Goal: Check status: Check status

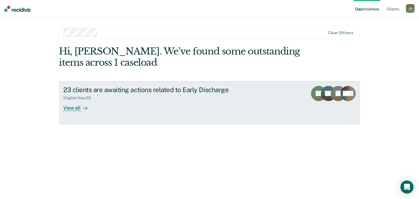
click at [94, 113] on link "23 clients are awaiting actions related to Early Discharge Eligible Now : 23 Vi…" at bounding box center [209, 102] width 301 height 43
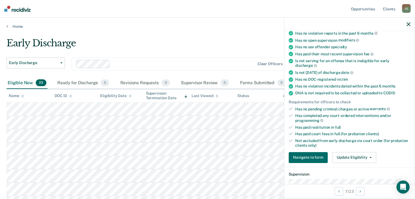
scroll to position [63, 0]
click at [342, 152] on button "Update Eligibility" at bounding box center [354, 157] width 44 height 11
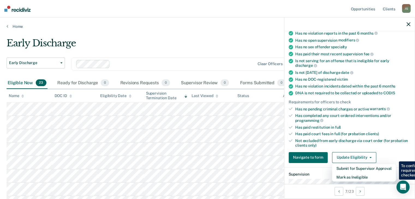
click at [277, 48] on div "Early Discharge" at bounding box center [163, 46] width 312 height 16
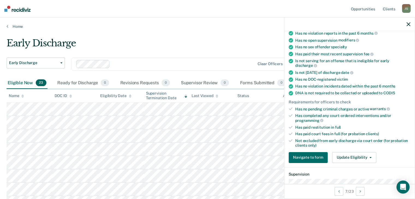
click at [295, 107] on div "Has no pending criminal charges or active warrants" at bounding box center [352, 109] width 115 height 5
click at [314, 154] on button "Navigate to form" at bounding box center [308, 157] width 39 height 11
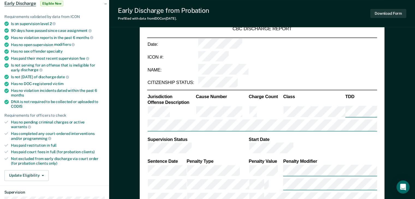
scroll to position [72, 0]
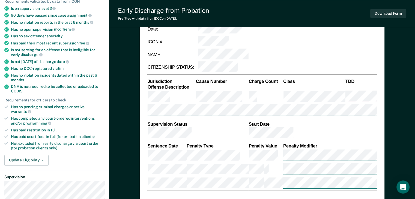
type textarea "x"
click at [17, 108] on ul "Requirements validated by data from ICON Is on supervision level 2 90 days have…" at bounding box center [54, 75] width 100 height 152
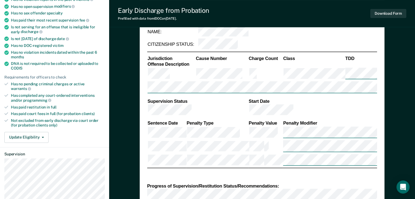
scroll to position [0, 0]
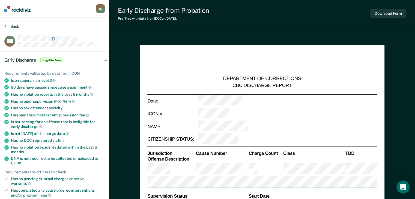
click at [11, 26] on button "Back" at bounding box center [11, 26] width 15 height 5
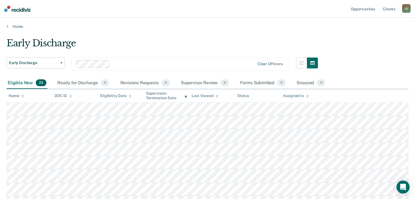
scroll to position [10, 0]
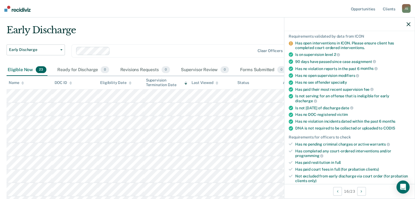
scroll to position [55, 0]
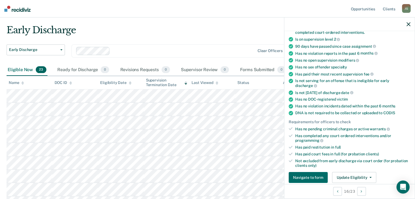
click at [331, 149] on ul "Requirements validated by data from ICON Has open interventions in ICON. Please…" at bounding box center [350, 93] width 122 height 149
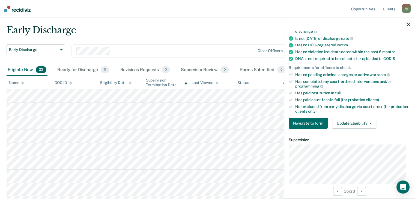
scroll to position [109, 0]
click at [357, 126] on button "Update Eligibility" at bounding box center [354, 123] width 44 height 11
click at [360, 104] on div "Not excluded from early discharge via court order (for probation clients only)" at bounding box center [352, 108] width 115 height 9
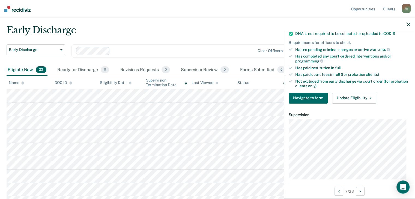
scroll to position [123, 0]
click at [348, 96] on button "Update Eligibility" at bounding box center [354, 98] width 44 height 11
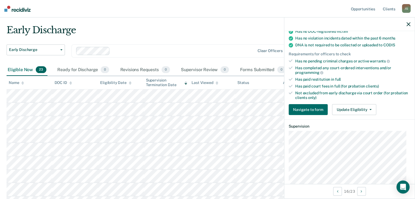
scroll to position [134, 0]
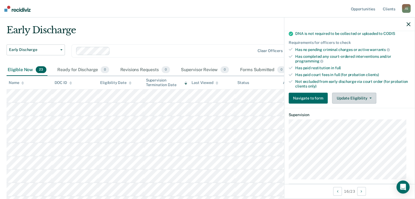
click at [362, 93] on button "Update Eligibility" at bounding box center [354, 98] width 44 height 11
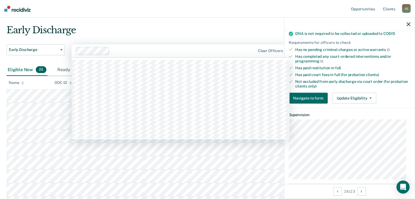
click at [209, 48] on div at bounding box center [183, 51] width 143 height 6
click at [200, 26] on div "Early Discharge" at bounding box center [163, 33] width 312 height 16
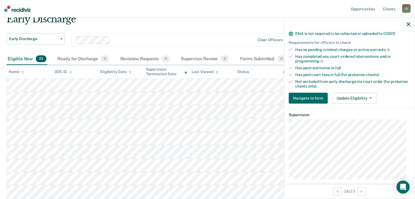
scroll to position [0, 0]
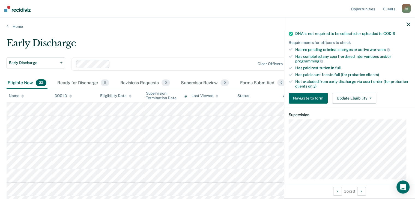
click at [158, 93] on div "Supervision Termination Date" at bounding box center [167, 95] width 42 height 9
click at [171, 98] on div "Supervision Termination Date" at bounding box center [167, 95] width 42 height 9
click at [181, 47] on div "Early Discharge" at bounding box center [163, 46] width 312 height 16
click at [408, 26] on div at bounding box center [349, 24] width 131 height 14
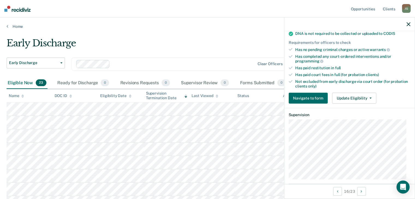
click at [408, 24] on icon "button" at bounding box center [409, 24] width 4 height 4
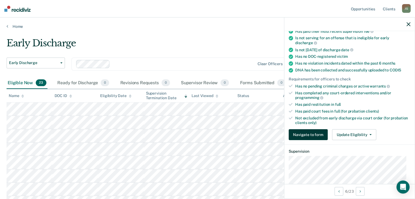
scroll to position [109, 0]
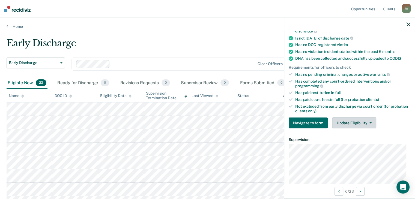
click at [342, 120] on button "Update Eligibility" at bounding box center [354, 123] width 44 height 11
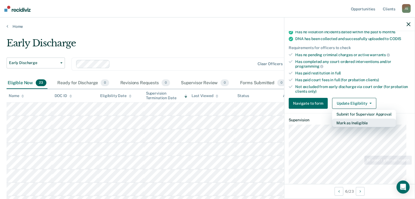
scroll to position [137, 0]
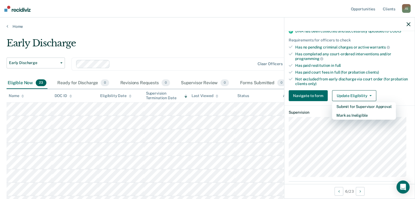
click at [207, 47] on div "Early Discharge" at bounding box center [163, 46] width 312 height 16
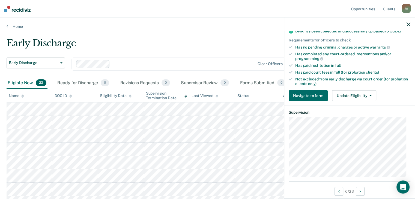
click at [409, 25] on icon "button" at bounding box center [409, 24] width 4 height 4
